Goal: Task Accomplishment & Management: Complete application form

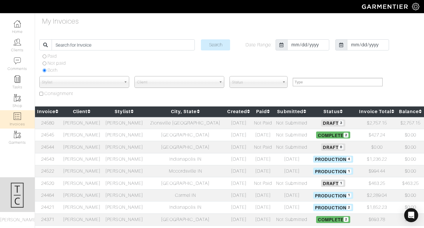
select select
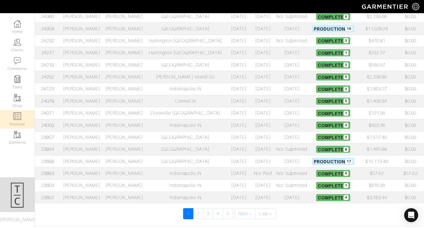
scroll to position [234, 0]
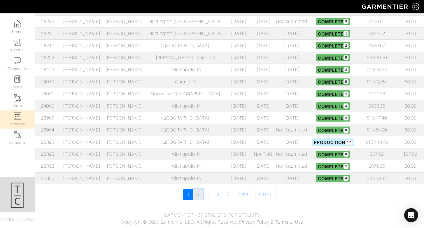
click at [198, 195] on link "2" at bounding box center [198, 194] width 10 height 11
select select
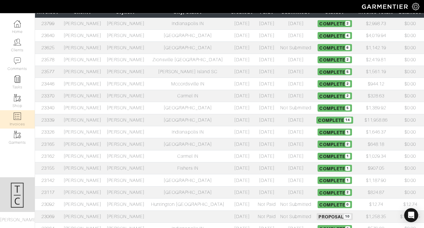
scroll to position [105, 0]
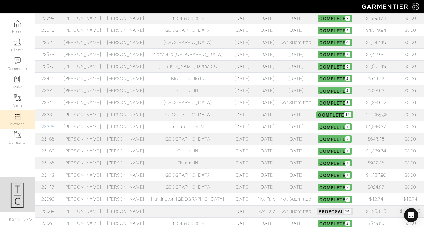
click at [52, 127] on link "23326" at bounding box center [47, 126] width 13 height 5
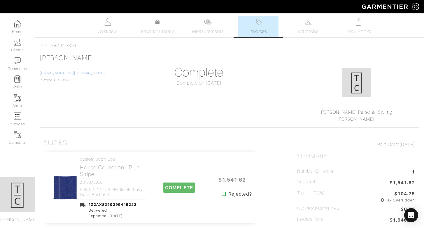
click at [59, 74] on link "nschellinger82@gmail.com" at bounding box center [72, 73] width 65 height 4
click at [261, 29] on span "Invoices" at bounding box center [258, 31] width 18 height 7
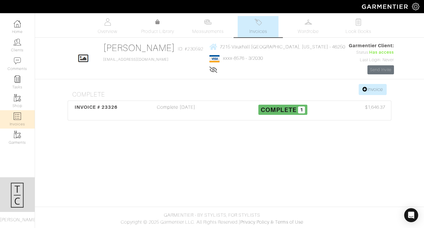
click at [17, 117] on img at bounding box center [17, 115] width 7 height 7
select select
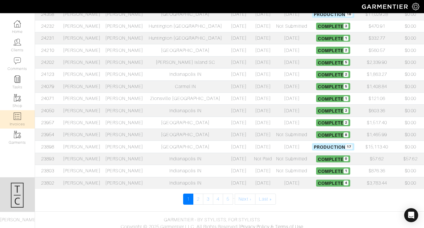
scroll to position [234, 0]
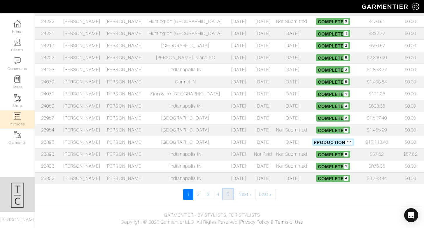
click at [228, 194] on link "5" at bounding box center [228, 194] width 10 height 11
select select
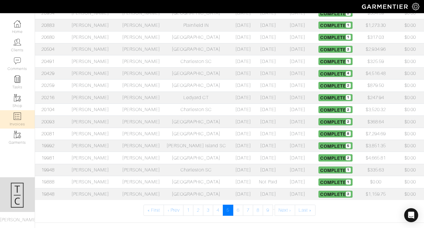
scroll to position [220, 0]
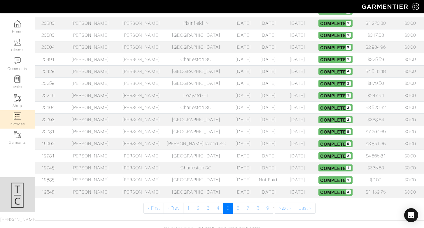
click at [87, 153] on td "[PERSON_NAME]" at bounding box center [90, 156] width 58 height 12
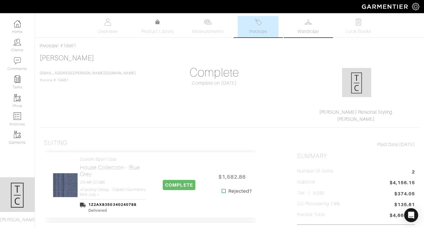
click at [299, 34] on span "Wardrobe" at bounding box center [307, 31] width 21 height 7
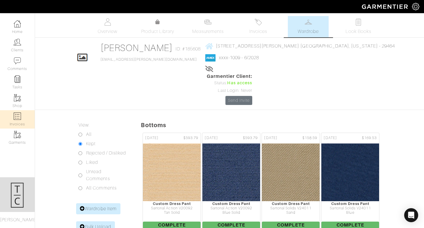
click at [16, 120] on link "Invoices" at bounding box center [17, 119] width 35 height 18
select select
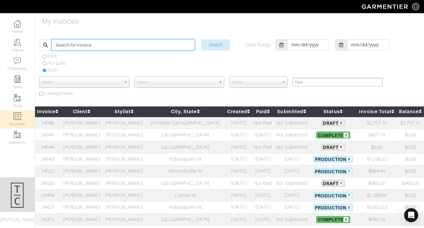
click at [128, 46] on input "search" at bounding box center [123, 44] width 143 height 11
type input "will herring"
click at [201, 39] on input "Search" at bounding box center [215, 44] width 29 height 11
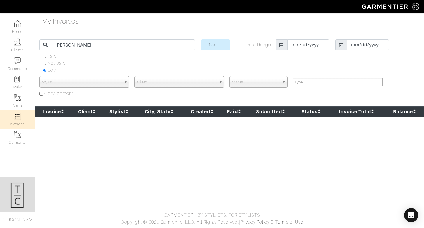
select select
click at [219, 45] on input "Search" at bounding box center [215, 44] width 29 height 11
select select
click at [28, 46] on link "Clients" at bounding box center [17, 45] width 35 height 18
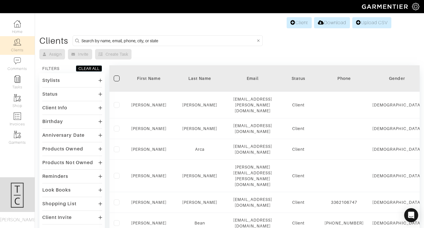
click at [98, 39] on input at bounding box center [168, 40] width 174 height 7
type input "[PERSON_NAME]"
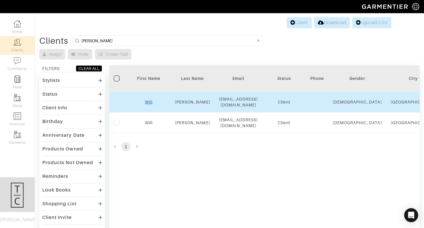
click at [152, 101] on link "Will" at bounding box center [149, 102] width 8 height 5
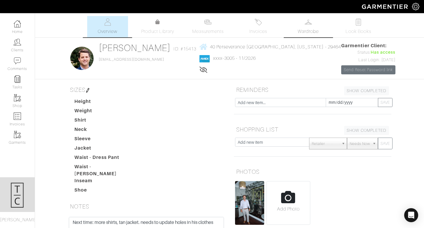
click at [311, 28] on span "Wardrobe" at bounding box center [307, 31] width 21 height 7
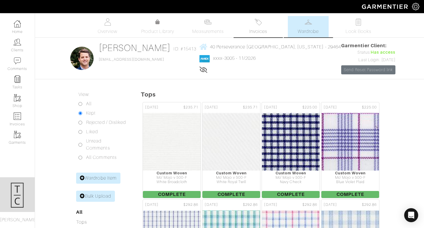
click at [259, 31] on span "Invoices" at bounding box center [258, 31] width 18 height 7
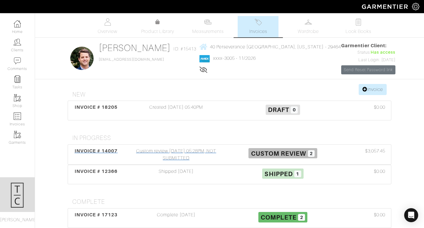
click at [175, 155] on div "Custom review [DATE] 05:28PM, NOT SUBMITTED" at bounding box center [176, 154] width 107 height 14
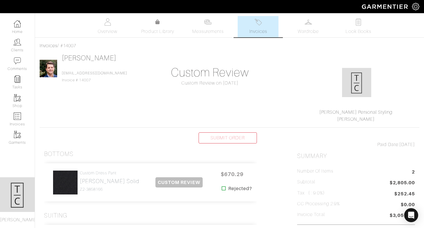
click at [259, 35] on link "Invoices" at bounding box center [257, 26] width 41 height 21
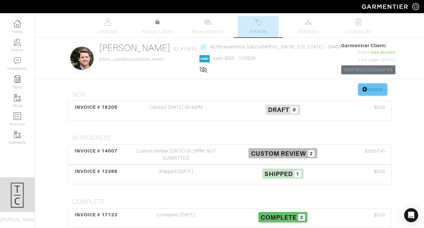
click at [375, 88] on link "Invoice" at bounding box center [372, 89] width 28 height 11
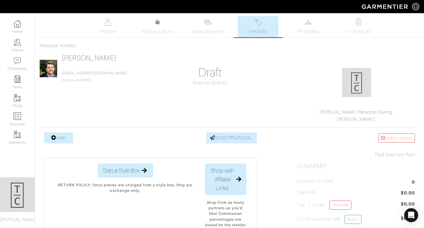
click at [66, 137] on link "Item" at bounding box center [58, 137] width 29 height 11
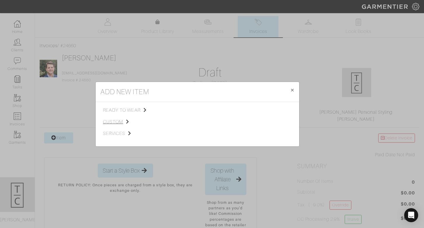
click at [115, 122] on span "custom" at bounding box center [132, 121] width 59 height 7
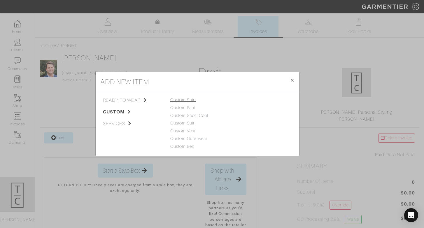
click at [190, 100] on link "Custom Shirt" at bounding box center [183, 99] width 26 height 5
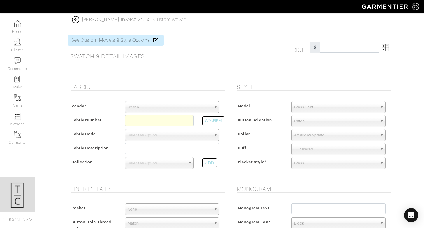
click at [183, 110] on span "Scabal" at bounding box center [170, 107] width 84 height 12
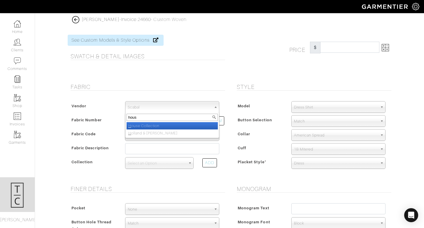
type input "house"
select select "75"
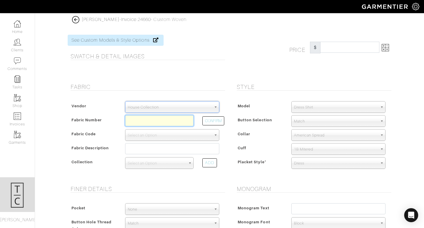
click at [166, 120] on input "text" at bounding box center [159, 120] width 68 height 11
type input "N6-46126077"
select select "8"
type input "Navy Pink Check"
select select
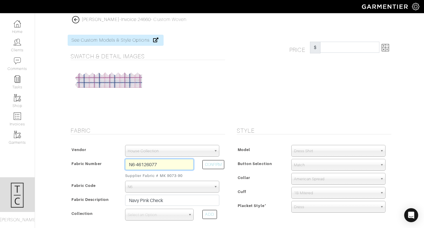
type input "314.29"
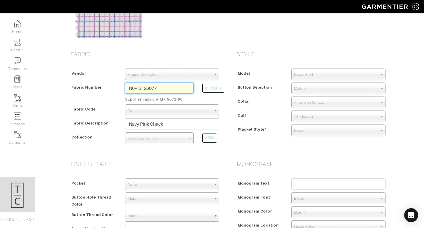
scroll to position [77, 0]
type input "N6-46126077"
click at [181, 137] on span "Select an Option" at bounding box center [157, 138] width 58 height 12
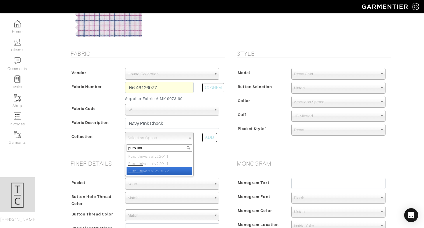
type input "puro uni"
click at [180, 172] on li "Puro Uni versal V23072" at bounding box center [159, 170] width 66 height 7
select select "877"
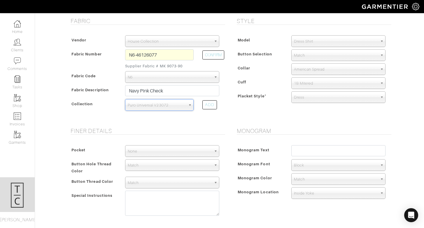
scroll to position [284, 0]
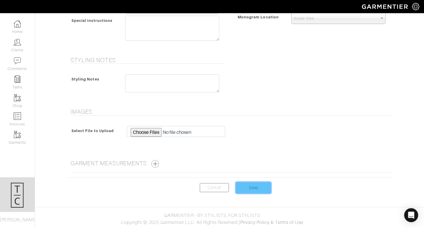
click at [251, 185] on input "Save" at bounding box center [253, 187] width 35 height 11
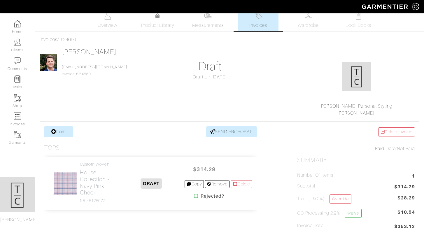
scroll to position [7, 0]
click at [312, 21] on span "Wardrobe" at bounding box center [307, 24] width 21 height 7
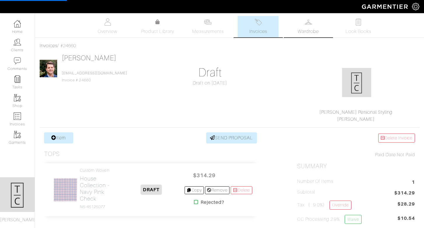
click at [308, 29] on span "Wardrobe" at bounding box center [307, 31] width 21 height 7
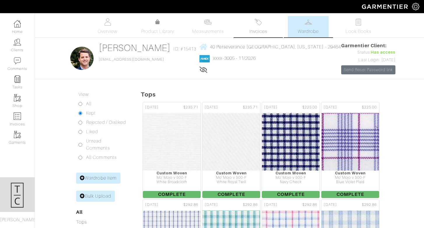
click at [265, 25] on link "Invoices" at bounding box center [257, 26] width 41 height 21
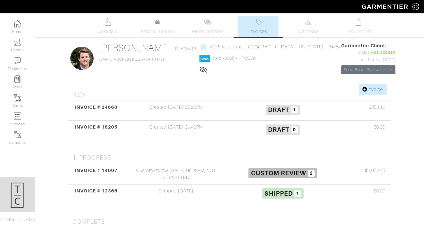
click at [84, 110] on div "INVOICE # 24660" at bounding box center [95, 110] width 53 height 13
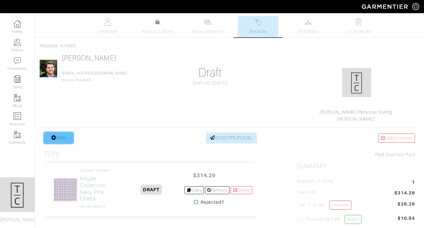
click at [68, 140] on link "Item" at bounding box center [58, 137] width 29 height 11
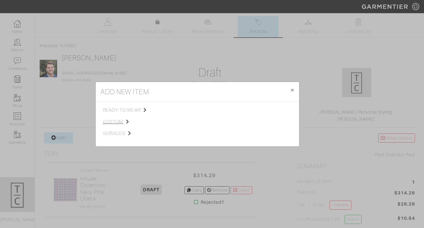
click at [114, 122] on span "custom" at bounding box center [132, 121] width 59 height 7
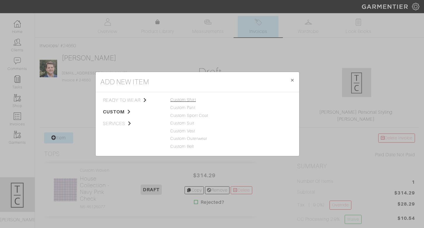
click at [194, 99] on link "Custom Shirt" at bounding box center [183, 99] width 26 height 5
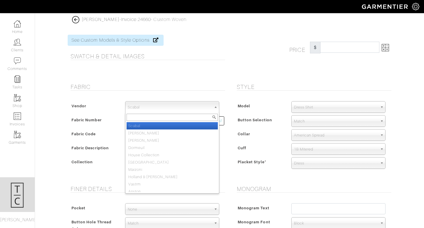
click at [193, 108] on span "Scabal" at bounding box center [170, 107] width 84 height 12
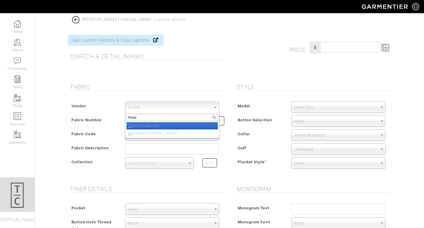
type input "house"
select select "75"
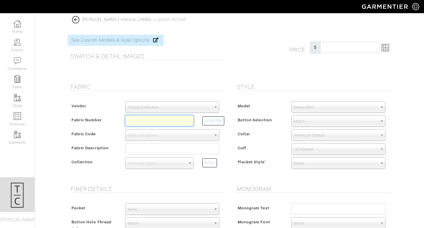
click at [181, 123] on input "text" at bounding box center [159, 120] width 68 height 11
click at [212, 120] on button "CONFIRM" at bounding box center [213, 120] width 22 height 9
type input "D5-46123964"
select select "5571"
type input "Blue Graph Check"
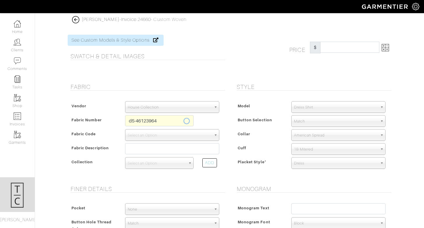
select select
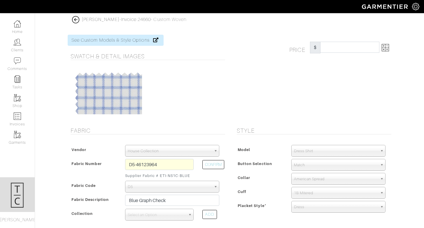
type input "278.57"
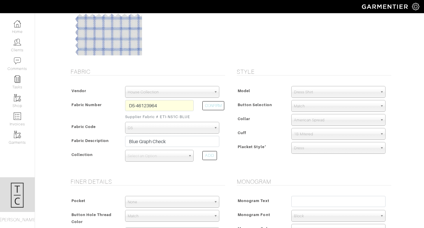
scroll to position [61, 0]
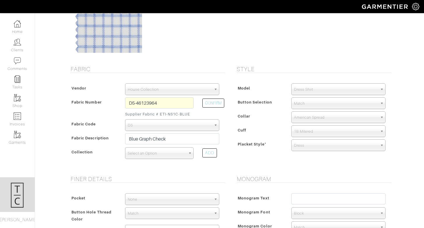
click at [177, 151] on span "Select an Option" at bounding box center [157, 153] width 58 height 12
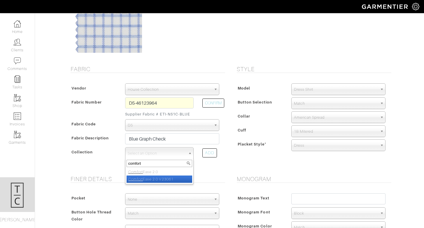
type input "comfort"
click at [168, 176] on li "Comfort Ease 2.0 V23061" at bounding box center [159, 178] width 66 height 7
select select "828"
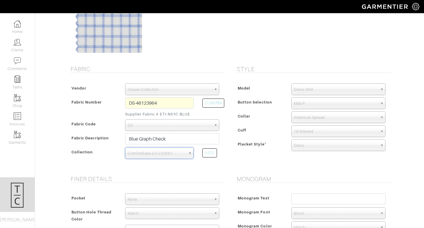
click at [214, 178] on h5 "Finer Details" at bounding box center [147, 178] width 154 height 7
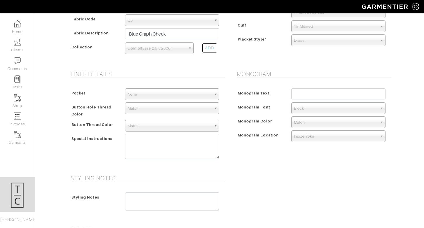
scroll to position [284, 0]
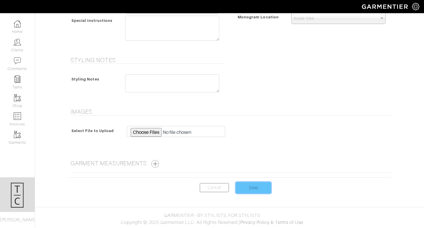
click at [246, 183] on input "Save" at bounding box center [253, 187] width 35 height 11
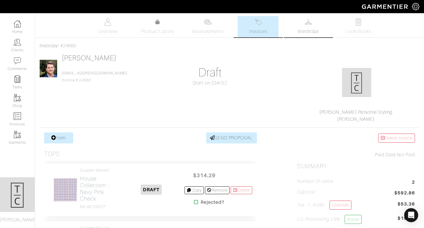
click at [311, 25] on img at bounding box center [307, 21] width 7 height 7
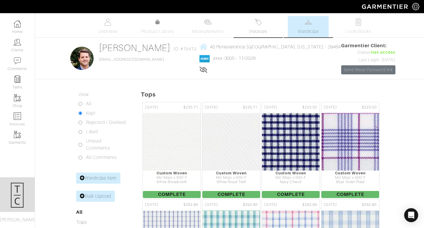
click at [264, 25] on link "Invoices" at bounding box center [257, 26] width 41 height 21
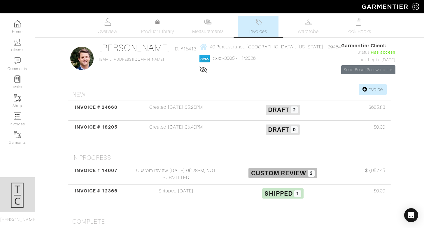
click at [165, 108] on div "Created 09/23/25 05:26PM" at bounding box center [176, 110] width 107 height 13
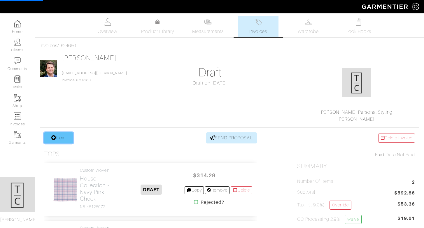
click at [67, 138] on link "Item" at bounding box center [58, 137] width 29 height 11
click at [117, 118] on div "Will Herring wherring@hunterquinnhomes.com Invoice # 24660 Draft Draft on 09/23…" at bounding box center [229, 88] width 379 height 69
click at [46, 138] on link "Item" at bounding box center [58, 137] width 29 height 11
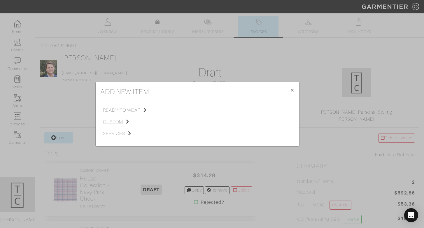
click at [116, 119] on span "custom" at bounding box center [132, 121] width 59 height 7
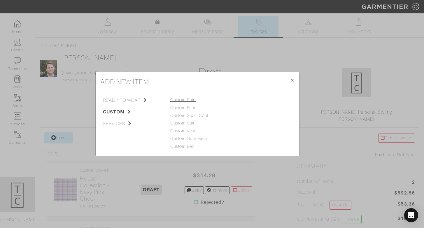
click at [187, 101] on link "Custom Shirt" at bounding box center [183, 99] width 26 height 5
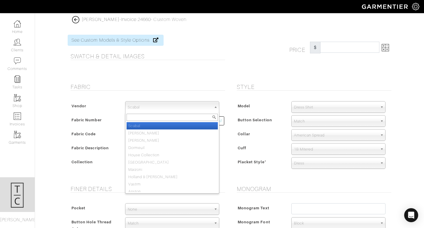
click at [174, 101] on span "Scabal" at bounding box center [170, 107] width 84 height 12
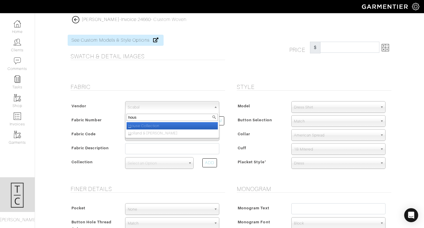
type input "house"
select select "75"
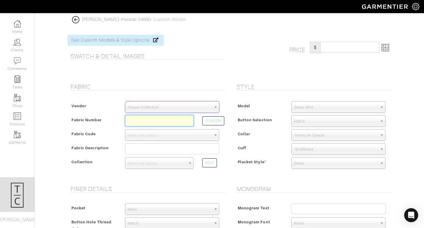
click at [160, 123] on input "text" at bounding box center [159, 120] width 68 height 11
type input "N6-48135098"
select select "8"
type input "Green Micro Houndstooth"
select select
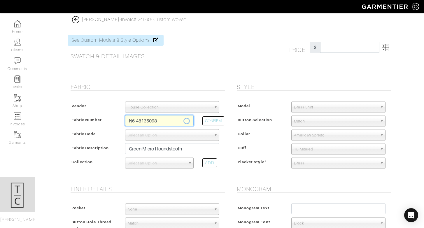
type input "314.29"
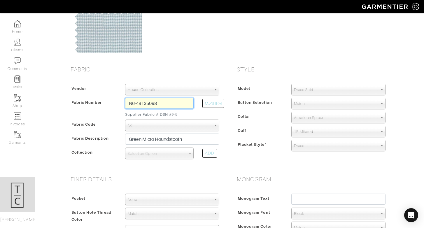
scroll to position [63, 0]
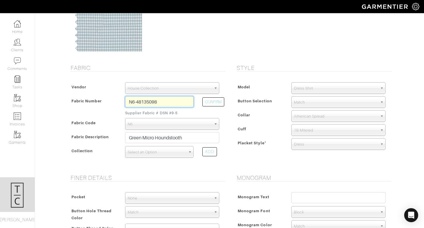
type input "N6-48135098"
click at [174, 152] on span "Select an Option" at bounding box center [157, 152] width 58 height 12
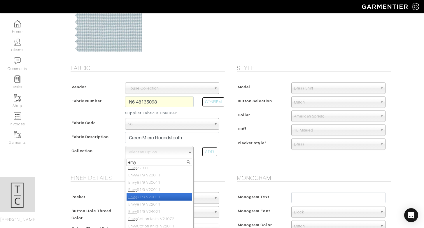
scroll to position [9, 0]
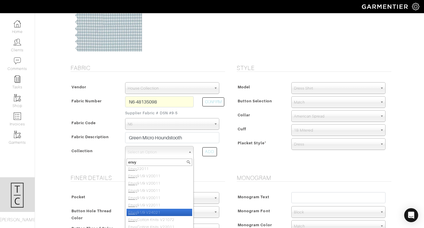
type input "envy"
click at [157, 214] on li "Envy 91/9 V24021" at bounding box center [159, 212] width 66 height 7
select select "871"
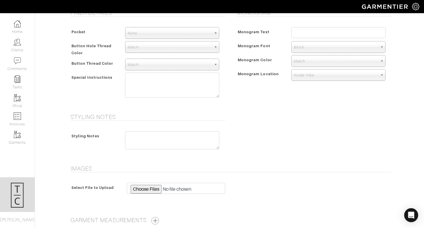
scroll to position [284, 0]
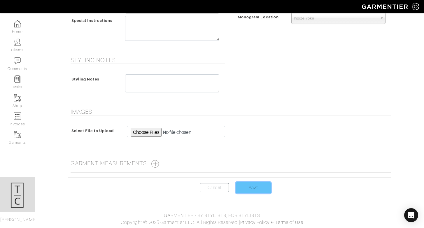
click at [247, 182] on input "Save" at bounding box center [253, 187] width 35 height 11
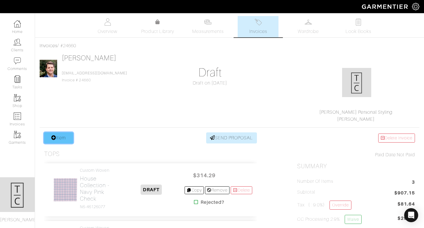
click at [65, 136] on link "Item" at bounding box center [58, 137] width 29 height 11
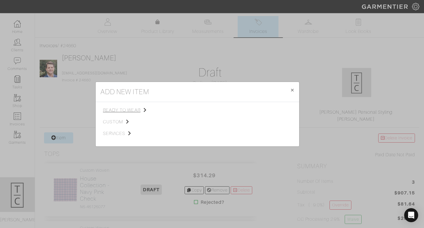
click at [134, 111] on span "ready to wear" at bounding box center [132, 110] width 59 height 7
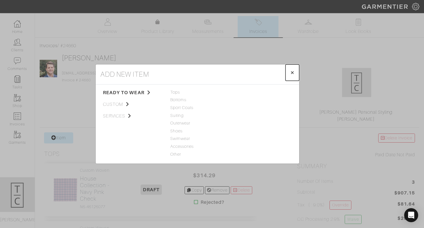
click at [294, 74] on span "×" at bounding box center [292, 72] width 4 height 8
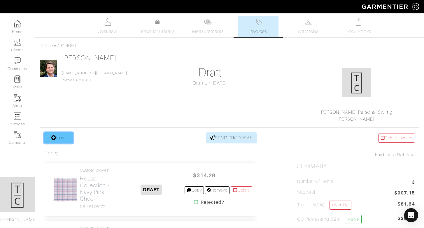
click at [64, 140] on link "Item" at bounding box center [58, 137] width 29 height 11
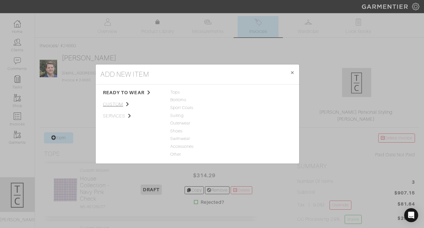
click at [124, 104] on span "custom" at bounding box center [132, 104] width 59 height 7
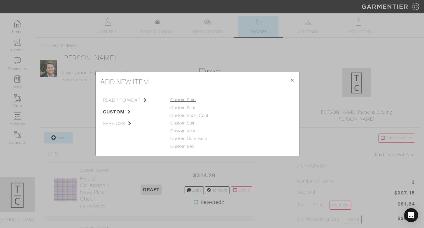
click at [190, 100] on link "Custom Shirt" at bounding box center [183, 99] width 26 height 5
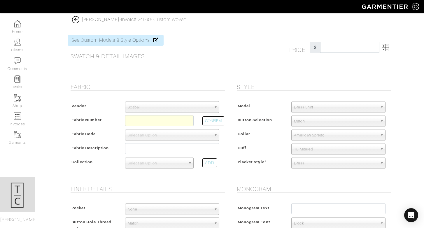
click at [186, 110] on span "Scabal" at bounding box center [170, 107] width 84 height 12
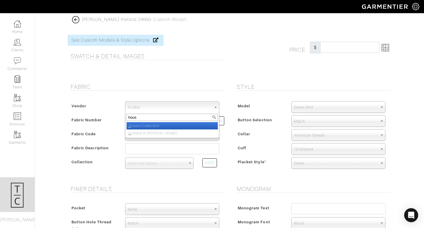
type input "house"
select select "75"
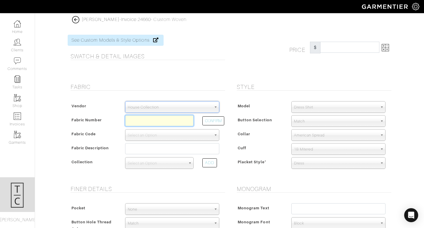
click at [176, 122] on input "text" at bounding box center [159, 120] width 68 height 11
type input "N6-48135085"
select select "8"
type input "White Solid Poplin"
select select
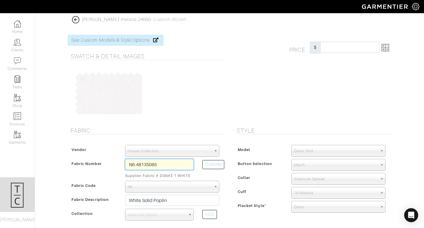
type input "314.29"
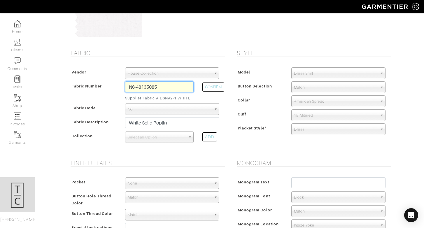
scroll to position [149, 0]
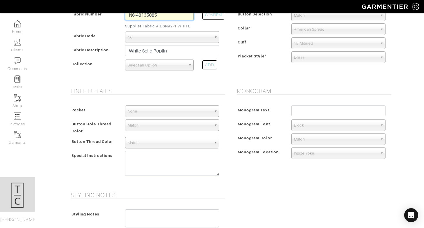
type input "N6-48135085"
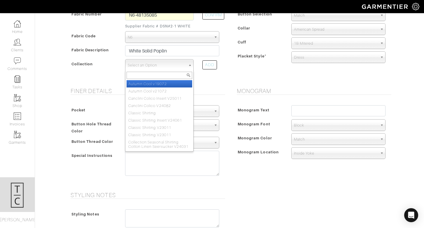
click at [186, 67] on link "Select an Option" at bounding box center [159, 65] width 68 height 12
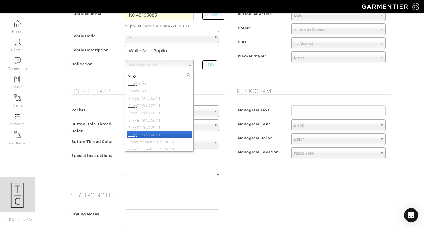
type input "envy"
click at [172, 133] on li "Envy 91/9 V24021" at bounding box center [159, 134] width 66 height 7
select select "871"
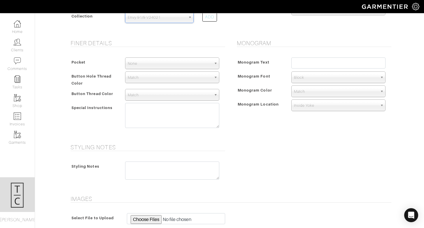
scroll to position [284, 0]
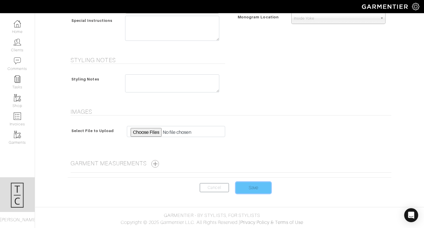
click at [249, 188] on input "Save" at bounding box center [253, 187] width 35 height 11
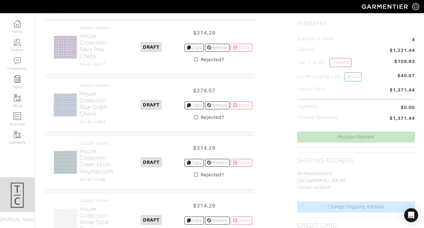
scroll to position [85, 0]
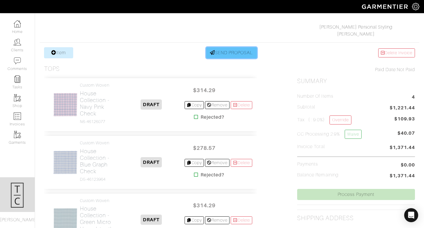
click at [236, 50] on link "SEND PROPOSAL" at bounding box center [231, 52] width 51 height 11
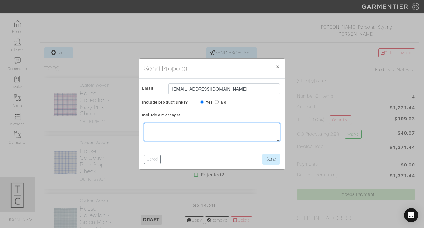
click at [208, 137] on textarea at bounding box center [212, 132] width 136 height 18
click at [148, 133] on textarea "Hi [PERSON_NAME]! Sending over a proposal for shirts - let me know what you thi…" at bounding box center [212, 132] width 136 height 18
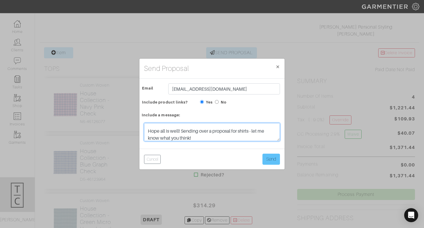
type textarea "Hi [PERSON_NAME]! Hope all is well! Sending over a proposal for shirts - let me…"
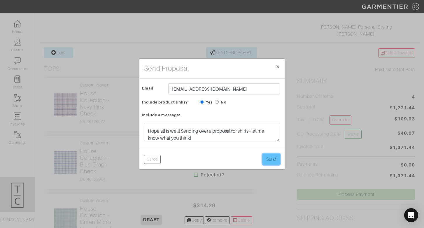
click at [272, 156] on button "Send" at bounding box center [270, 159] width 17 height 11
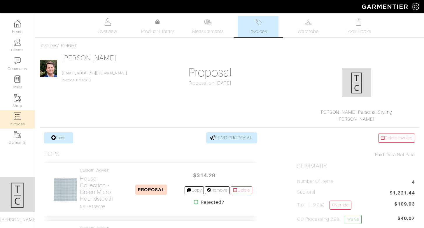
click at [23, 118] on link "Invoices" at bounding box center [17, 119] width 35 height 18
select select
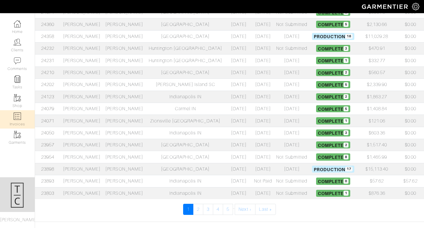
scroll to position [234, 0]
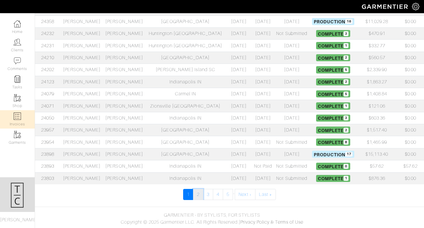
click at [199, 199] on link "2" at bounding box center [198, 194] width 10 height 11
select select
